Goal: Navigation & Orientation: Find specific page/section

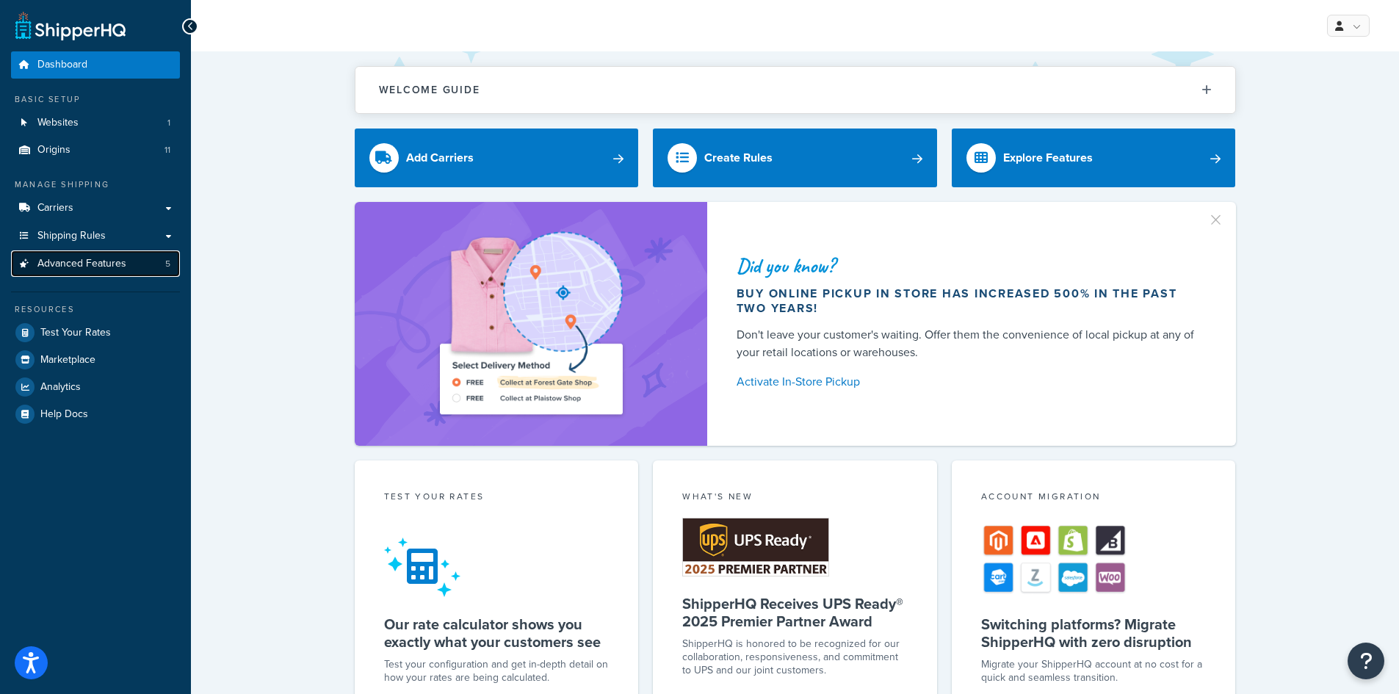
click at [79, 258] on span "Advanced Features" at bounding box center [81, 264] width 89 height 12
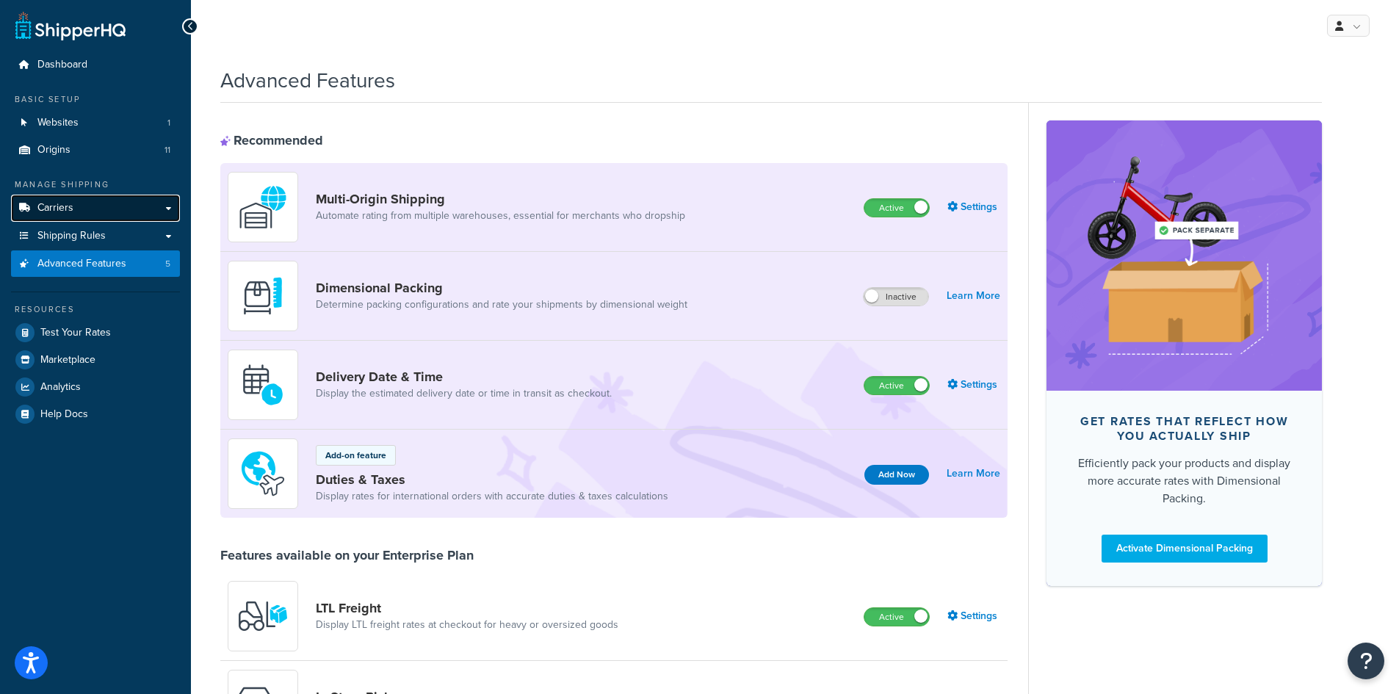
click at [84, 207] on link "Carriers" at bounding box center [95, 208] width 169 height 27
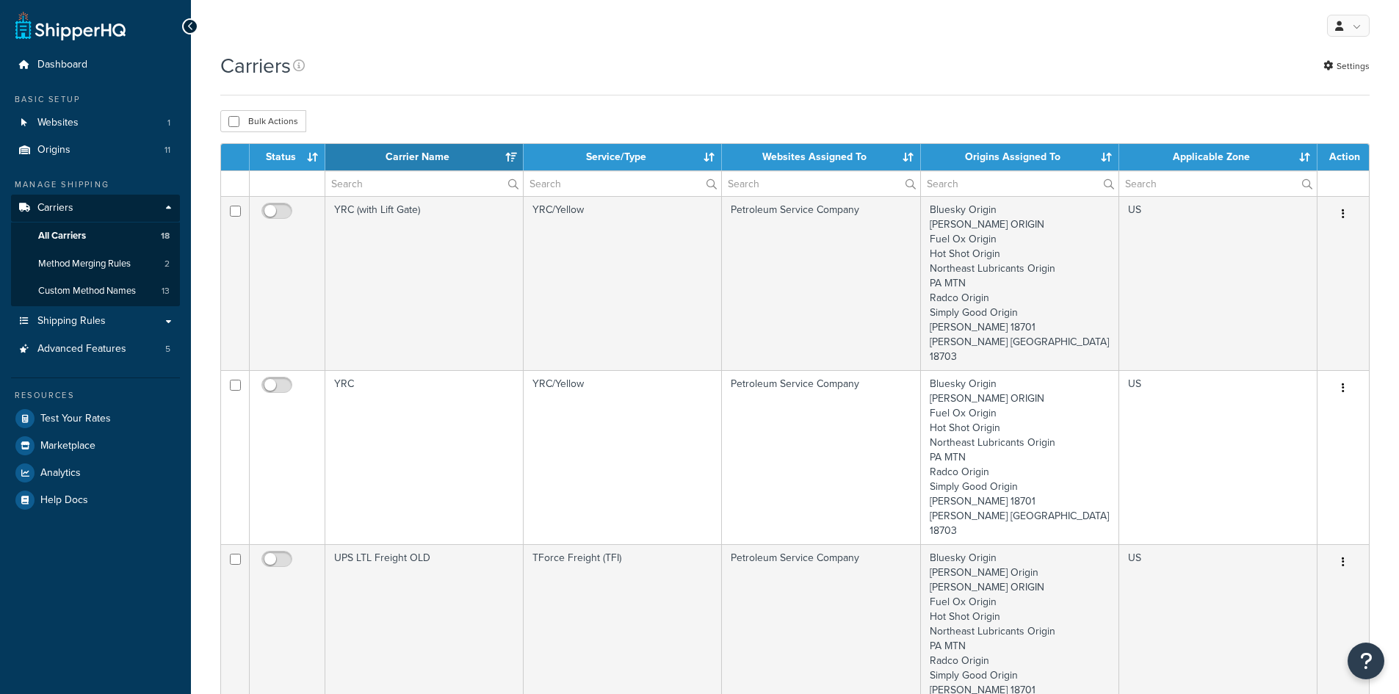
select select "15"
